Goal: Task Accomplishment & Management: Manage account settings

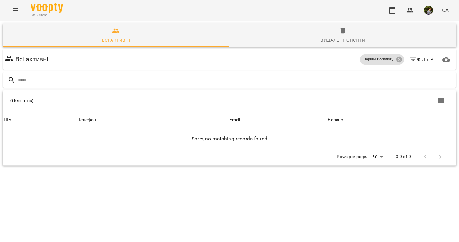
click at [15, 12] on icon "Menu" at bounding box center [16, 10] width 6 height 4
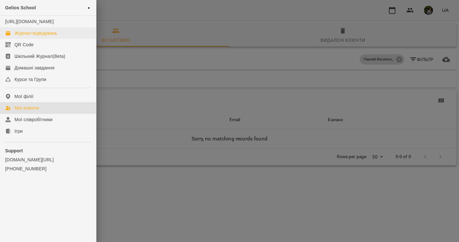
click at [31, 36] on div "Журнал відвідувань" at bounding box center [35, 33] width 43 height 6
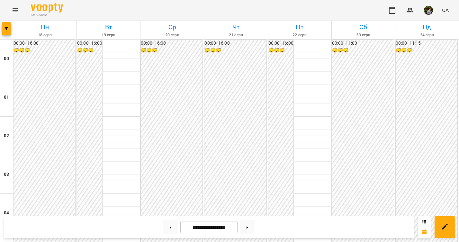
scroll to position [607, 0]
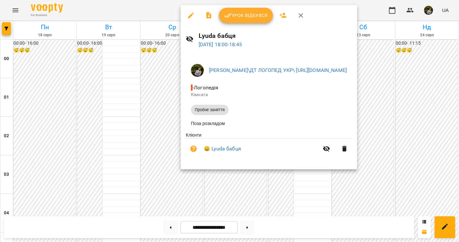
click at [245, 189] on div at bounding box center [229, 121] width 459 height 242
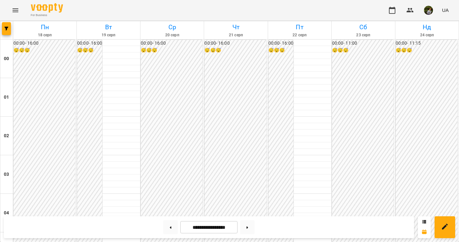
scroll to position [554, 0]
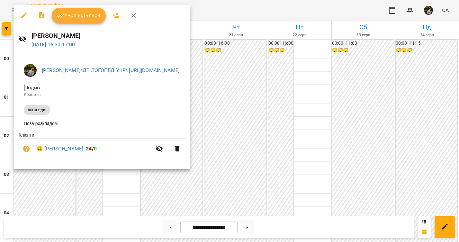
click at [110, 192] on div at bounding box center [229, 121] width 459 height 242
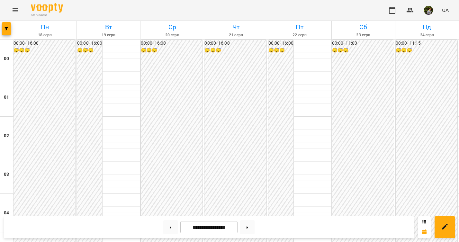
scroll to position [403, 0]
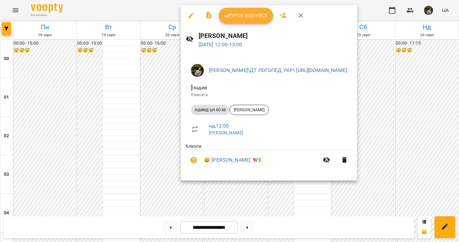
click at [314, 207] on div at bounding box center [229, 121] width 459 height 242
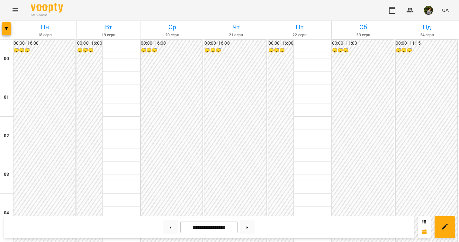
scroll to position [602, 0]
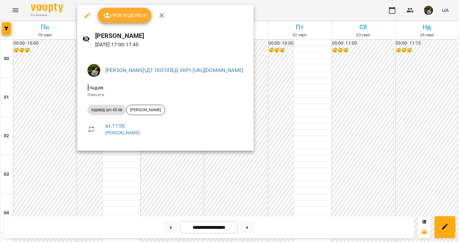
click at [112, 160] on div at bounding box center [229, 121] width 459 height 242
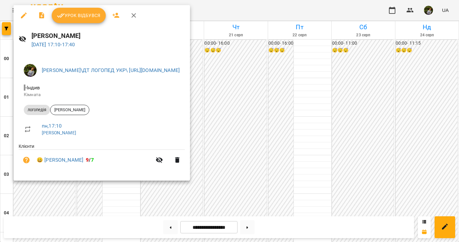
click at [324, 78] on div at bounding box center [229, 121] width 459 height 242
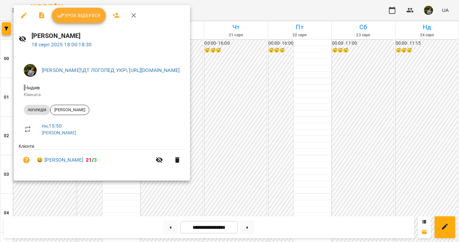
click at [322, 75] on div at bounding box center [229, 121] width 459 height 242
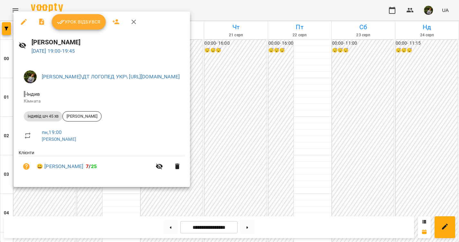
click at [312, 70] on div at bounding box center [229, 121] width 459 height 242
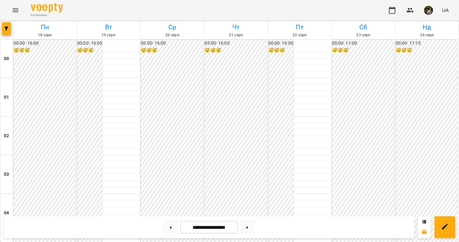
scroll to position [667, 0]
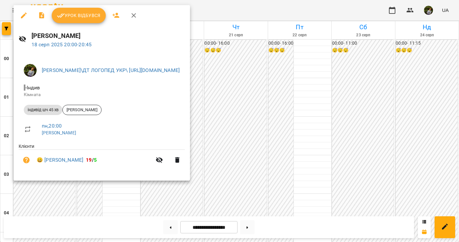
click at [358, 110] on div at bounding box center [229, 121] width 459 height 242
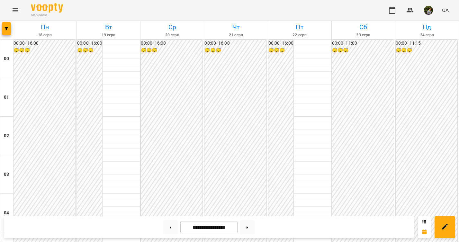
scroll to position [271, 0]
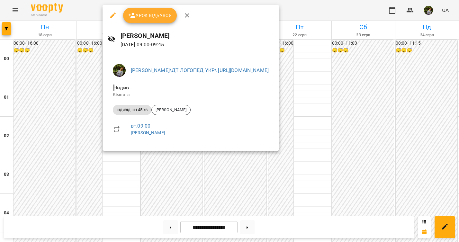
click at [113, 16] on icon "button" at bounding box center [113, 16] width 8 height 8
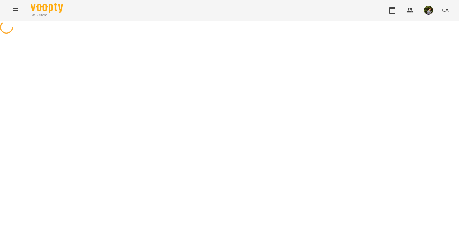
select select "**********"
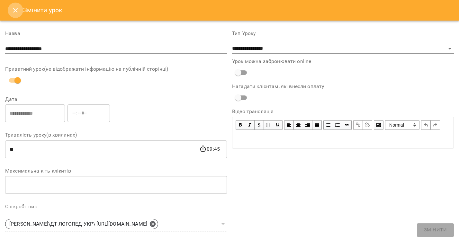
click at [14, 14] on button "Close" at bounding box center [15, 10] width 15 height 15
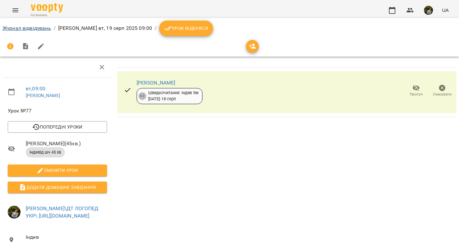
click at [39, 29] on link "Журнал відвідувань" at bounding box center [27, 28] width 49 height 6
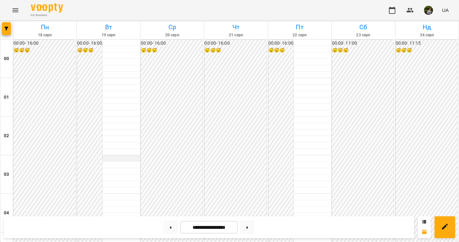
scroll to position [293, 0]
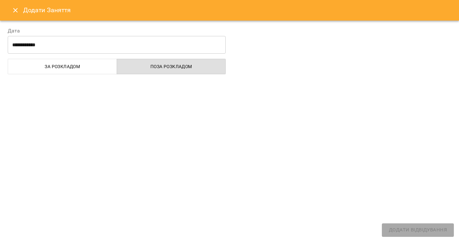
select select "**********"
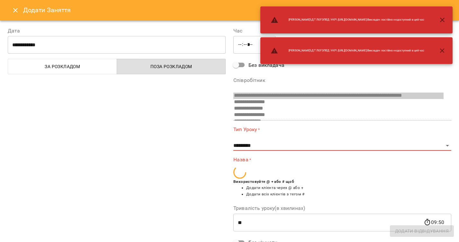
click at [16, 8] on icon "Close" at bounding box center [16, 10] width 8 height 8
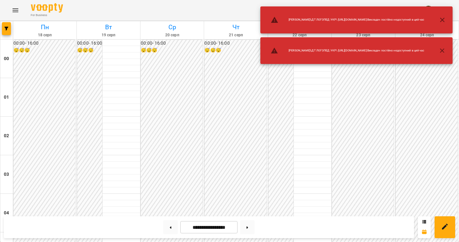
click at [444, 51] on icon "button" at bounding box center [443, 51] width 8 height 8
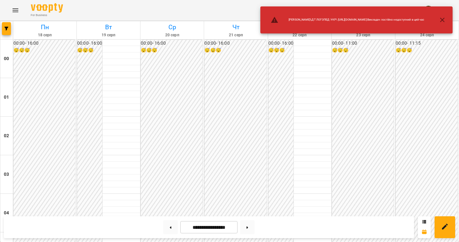
click at [443, 19] on icon "button" at bounding box center [443, 20] width 5 height 5
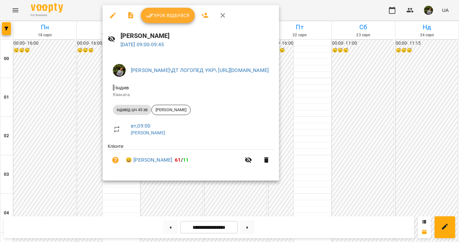
click at [123, 193] on div at bounding box center [229, 121] width 459 height 242
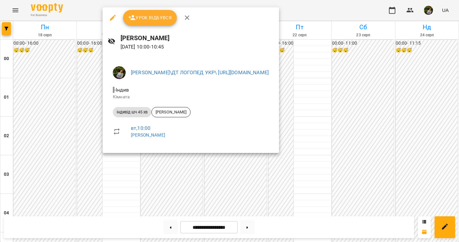
click at [114, 19] on icon "button" at bounding box center [113, 18] width 8 height 8
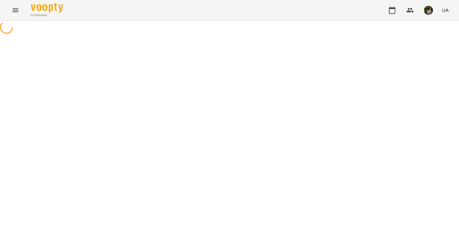
select select "**********"
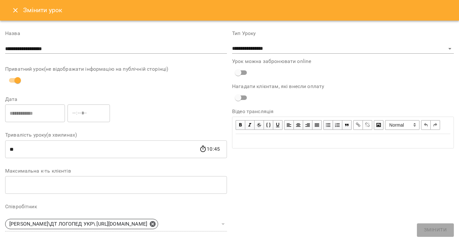
click at [14, 8] on icon "Close" at bounding box center [16, 10] width 8 height 8
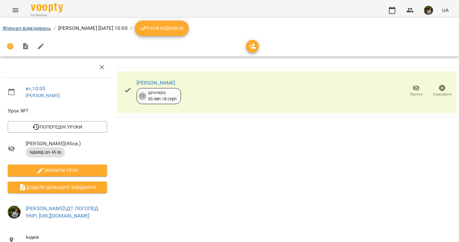
click at [43, 29] on link "Журнал відвідувань" at bounding box center [27, 28] width 49 height 6
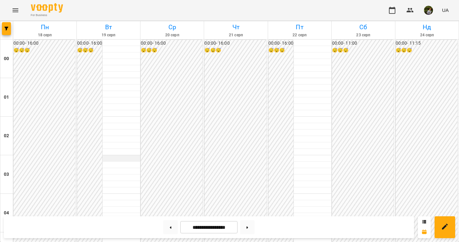
scroll to position [315, 0]
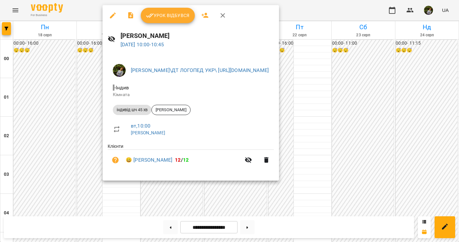
click at [126, 200] on div at bounding box center [229, 121] width 459 height 242
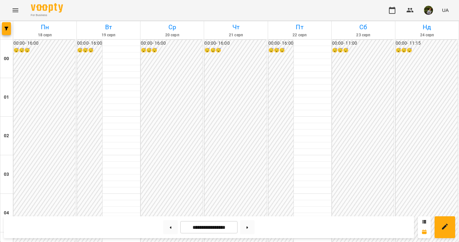
scroll to position [577, 0]
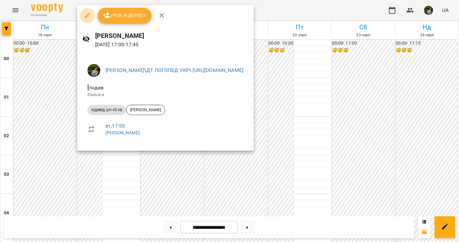
click at [87, 18] on icon "button" at bounding box center [88, 16] width 8 height 8
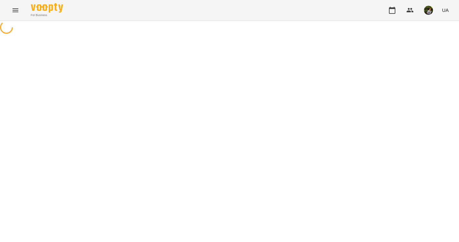
select select "**********"
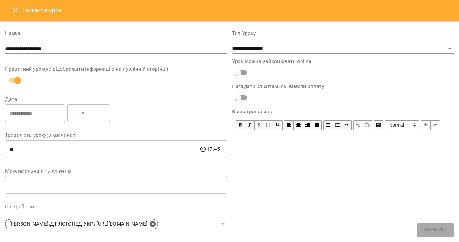
click at [17, 12] on icon "Close" at bounding box center [15, 10] width 5 height 5
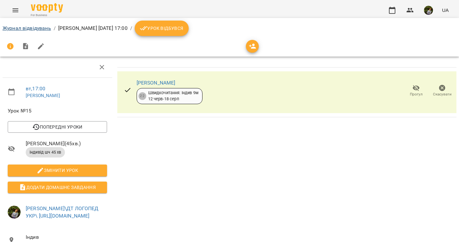
click at [29, 28] on link "Журнал відвідувань" at bounding box center [27, 28] width 49 height 6
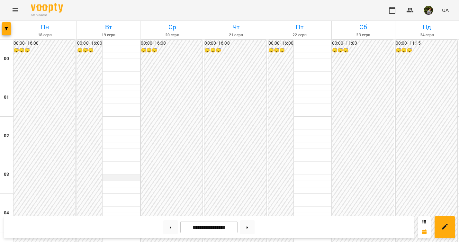
scroll to position [629, 0]
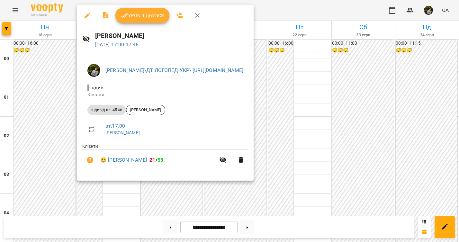
click at [35, 131] on div at bounding box center [229, 121] width 459 height 242
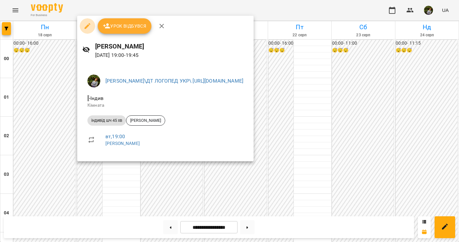
click at [87, 26] on icon "button" at bounding box center [88, 26] width 6 height 6
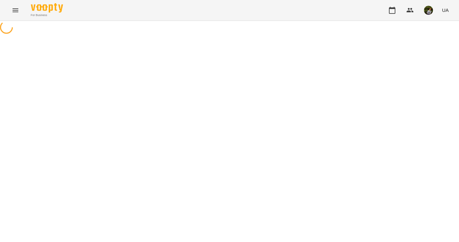
select select "**********"
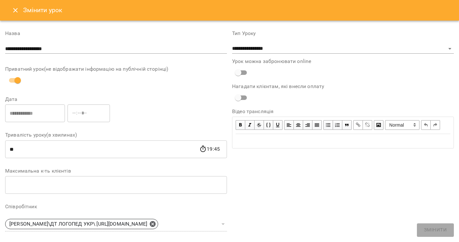
click at [14, 12] on icon "Close" at bounding box center [15, 10] width 5 height 5
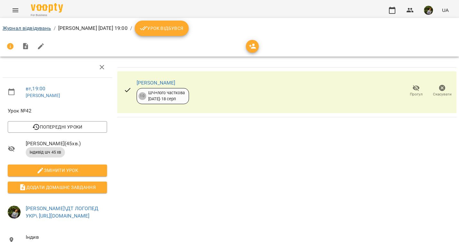
click at [15, 26] on link "Журнал відвідувань" at bounding box center [27, 28] width 49 height 6
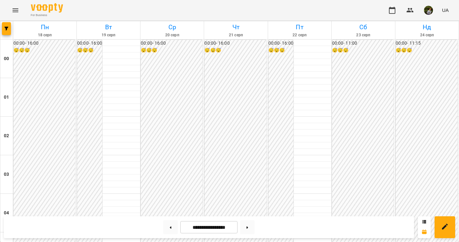
scroll to position [648, 0]
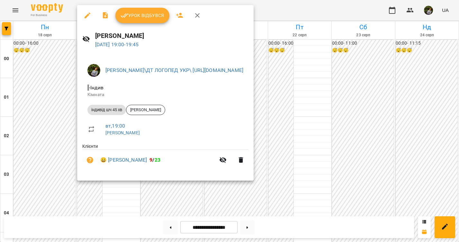
click at [34, 116] on div at bounding box center [229, 121] width 459 height 242
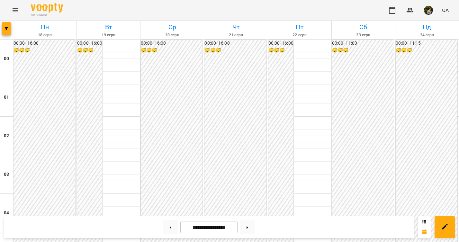
scroll to position [516, 0]
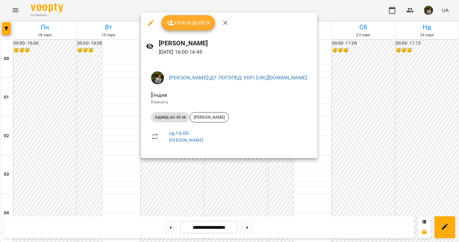
click at [101, 160] on div at bounding box center [229, 121] width 459 height 242
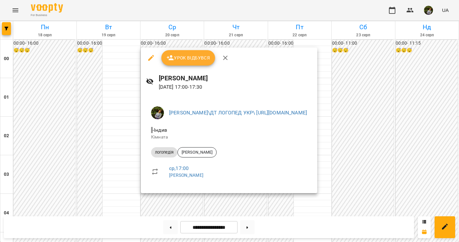
click at [104, 166] on div at bounding box center [229, 121] width 459 height 242
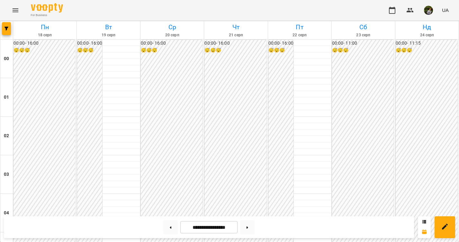
scroll to position [636, 0]
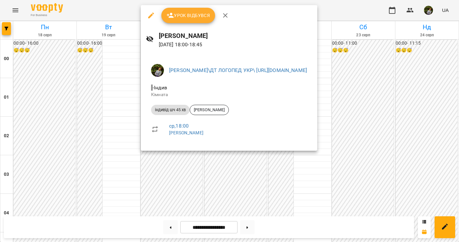
click at [111, 119] on div at bounding box center [229, 121] width 459 height 242
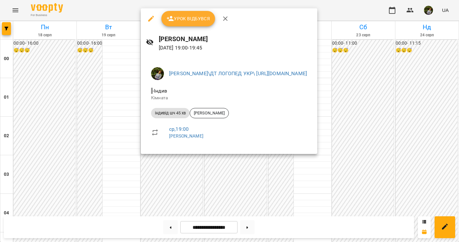
click at [106, 105] on div at bounding box center [229, 121] width 459 height 242
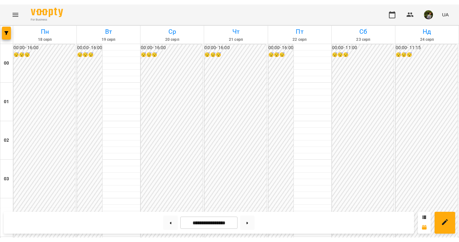
scroll to position [628, 0]
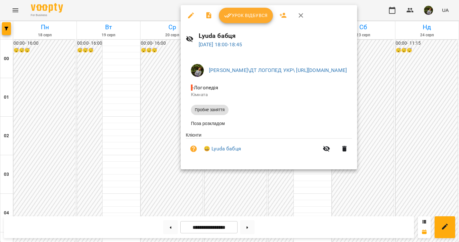
click at [112, 121] on div at bounding box center [229, 121] width 459 height 242
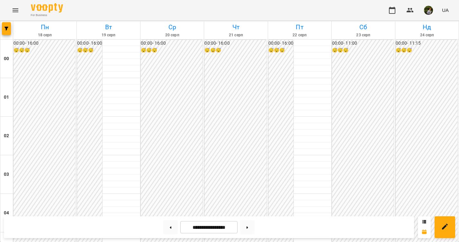
scroll to position [580, 0]
click at [252, 228] on button at bounding box center [247, 227] width 14 height 14
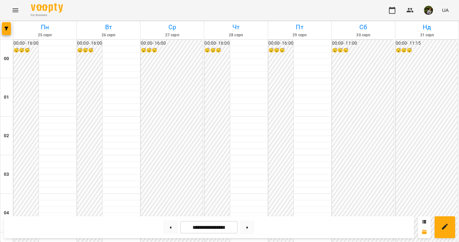
scroll to position [343, 0]
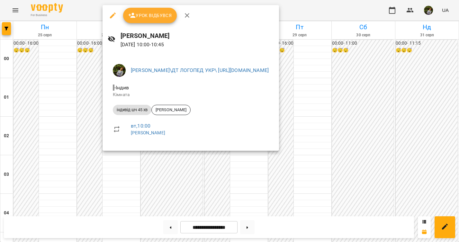
click at [129, 167] on div at bounding box center [229, 121] width 459 height 242
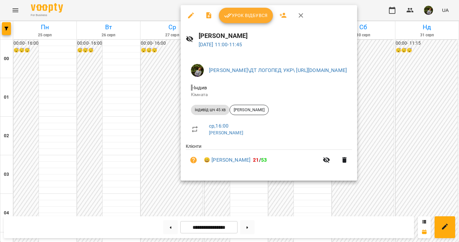
click at [256, 195] on div at bounding box center [229, 121] width 459 height 242
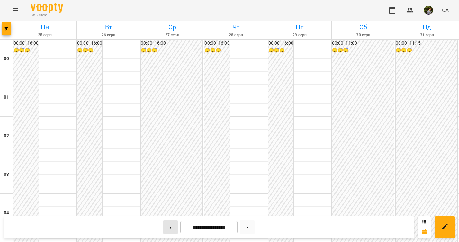
click at [168, 229] on button at bounding box center [170, 227] width 14 height 14
type input "**********"
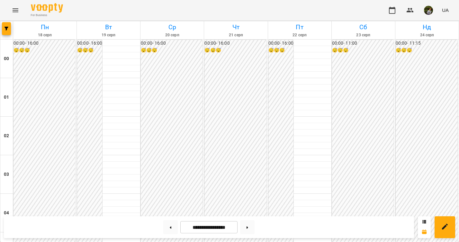
scroll to position [611, 0]
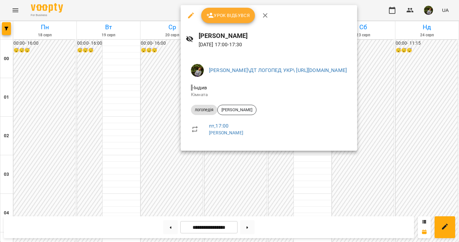
click at [234, 180] on div at bounding box center [229, 121] width 459 height 242
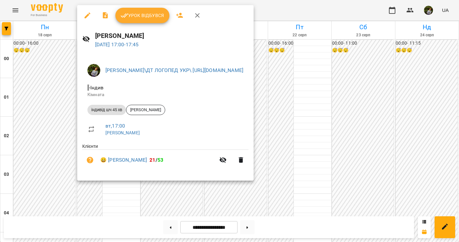
click at [36, 147] on div at bounding box center [229, 121] width 459 height 242
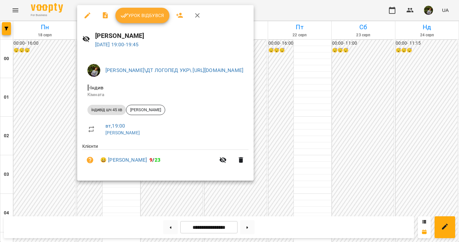
click at [34, 145] on div at bounding box center [229, 121] width 459 height 242
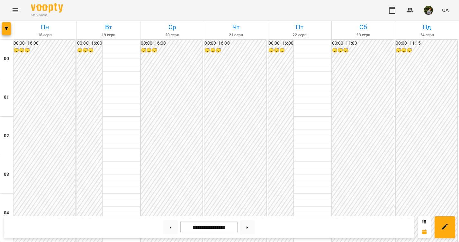
scroll to position [625, 0]
